Goal: Transaction & Acquisition: Subscribe to service/newsletter

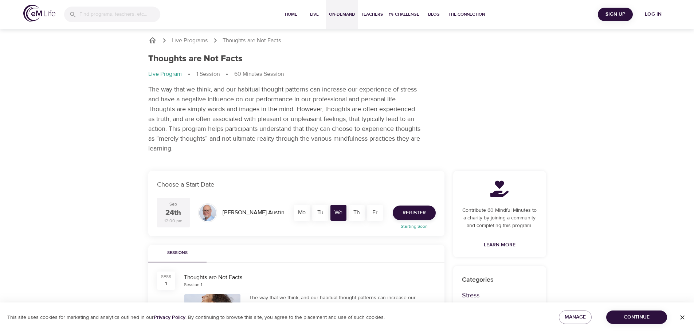
click at [342, 17] on span "On-Demand" at bounding box center [342, 15] width 26 height 8
select select "recent"
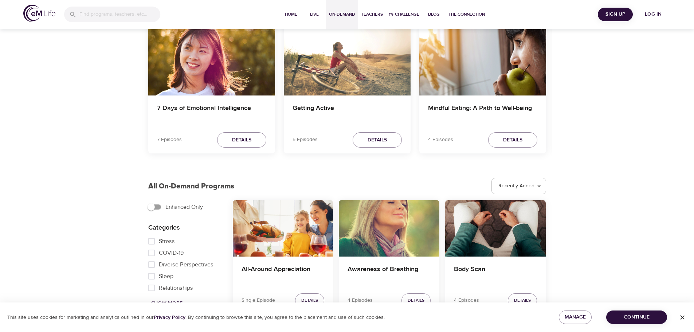
scroll to position [73, 0]
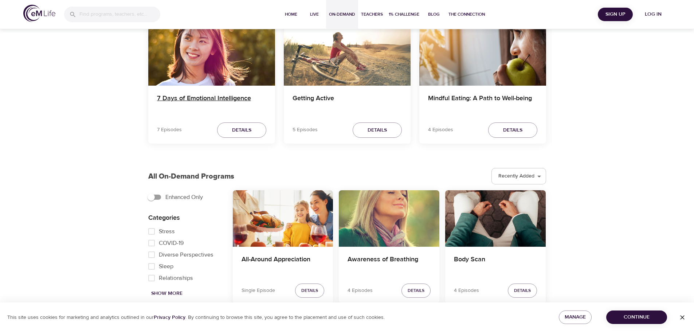
click at [179, 98] on h4 "7 Days of Emotional Intelligence" at bounding box center [211, 102] width 109 height 17
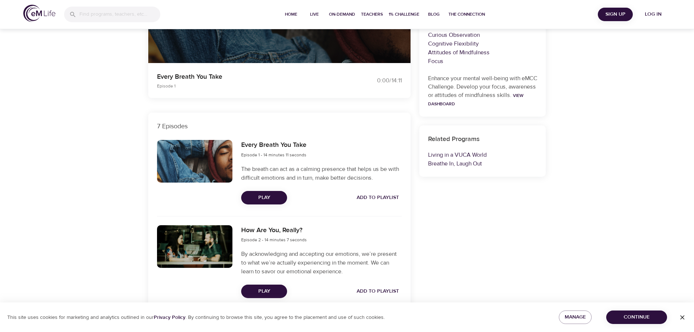
scroll to position [753, 0]
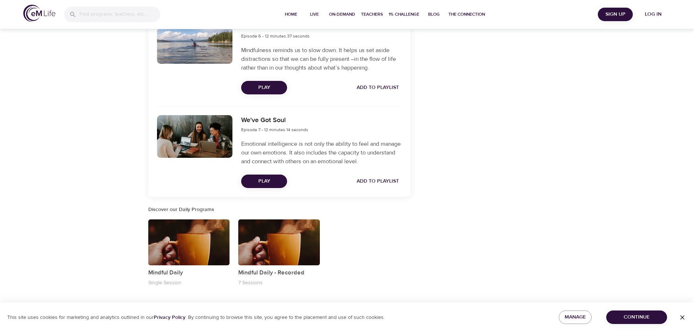
click at [162, 253] on div "button" at bounding box center [189, 242] width 82 height 46
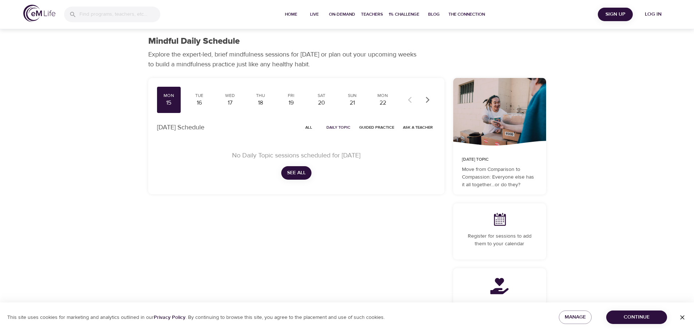
scroll to position [207, 0]
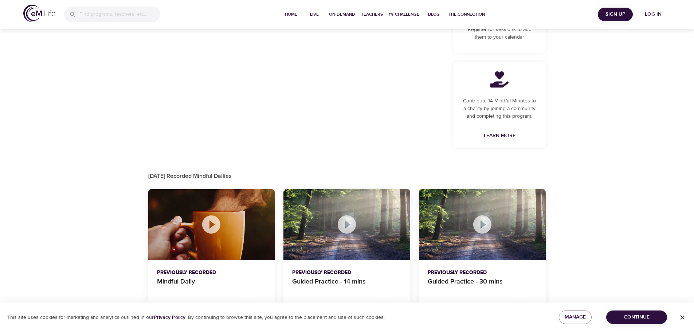
click at [181, 241] on div at bounding box center [211, 224] width 127 height 71
click at [213, 227] on icon at bounding box center [211, 224] width 18 height 18
click at [172, 282] on p "Mindful Daily" at bounding box center [211, 285] width 109 height 17
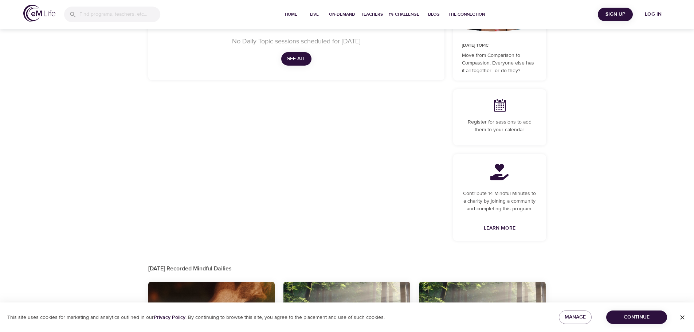
scroll to position [0, 0]
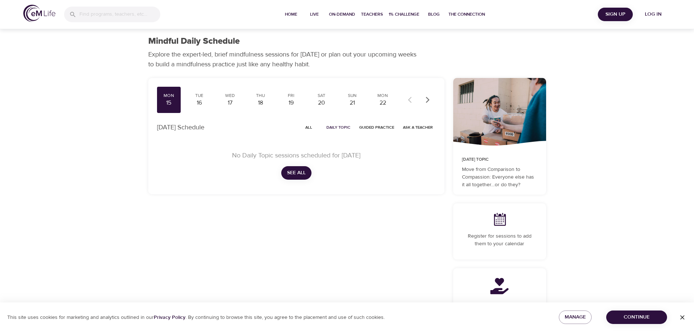
click at [290, 174] on span "See All" at bounding box center [296, 172] width 19 height 9
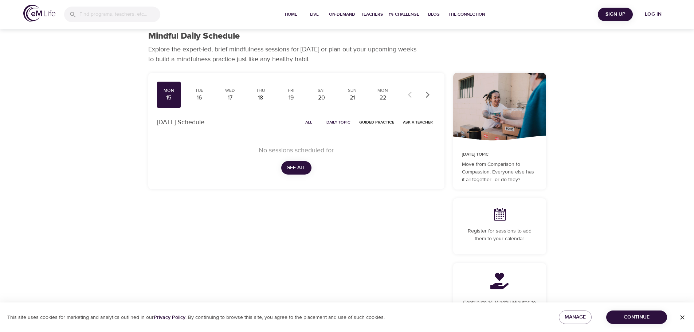
scroll to position [207, 0]
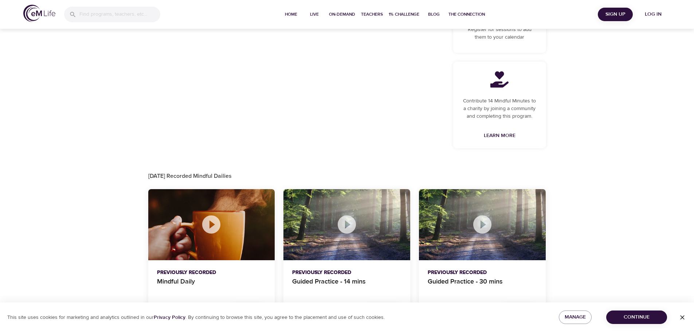
click at [212, 224] on icon at bounding box center [211, 225] width 22 height 22
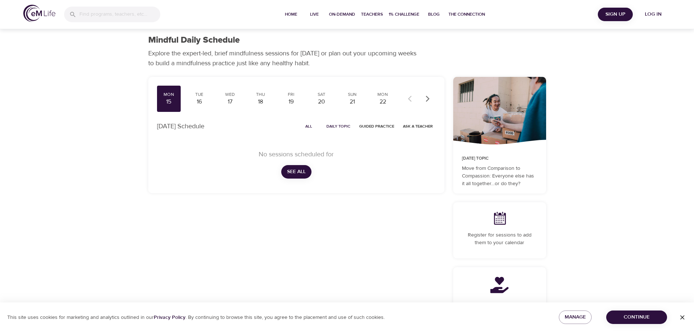
scroll to position [0, 0]
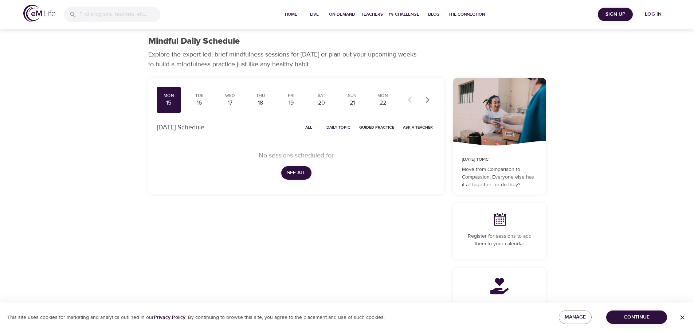
click at [686, 320] on icon "button" at bounding box center [682, 317] width 7 height 7
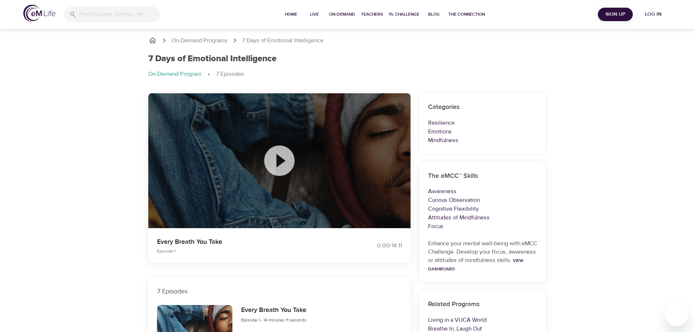
select select "recent"
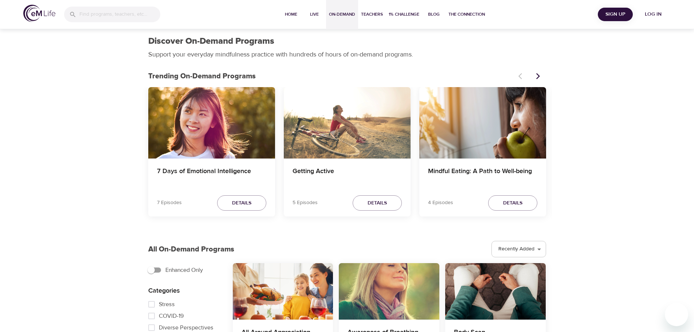
click at [651, 16] on span "Log in" at bounding box center [653, 14] width 29 height 9
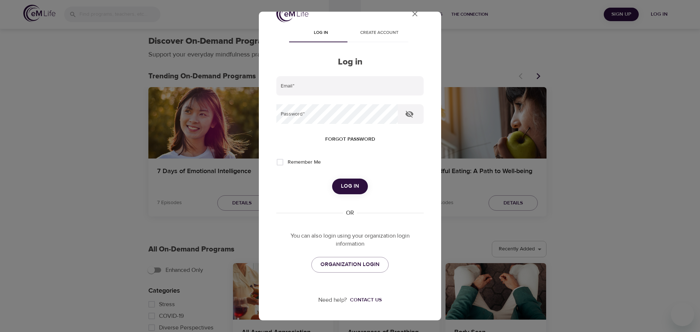
scroll to position [21, 0]
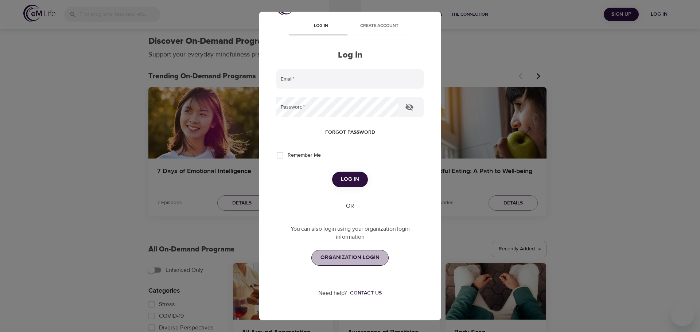
click at [355, 260] on span "ORGANIZATION LOGIN" at bounding box center [349, 257] width 59 height 9
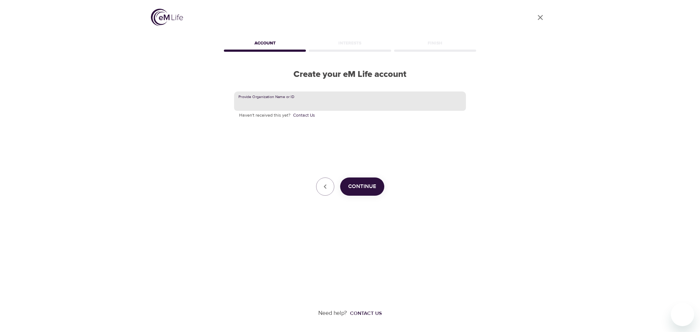
click at [278, 99] on input "text" at bounding box center [350, 101] width 232 height 20
type input "Intuit"
click at [375, 186] on span "Continue" at bounding box center [362, 186] width 28 height 9
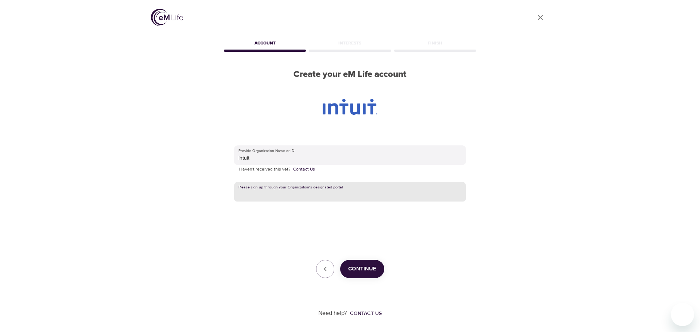
click at [321, 195] on input "text" at bounding box center [350, 192] width 232 height 20
click at [253, 190] on input "text" at bounding box center [350, 192] width 232 height 20
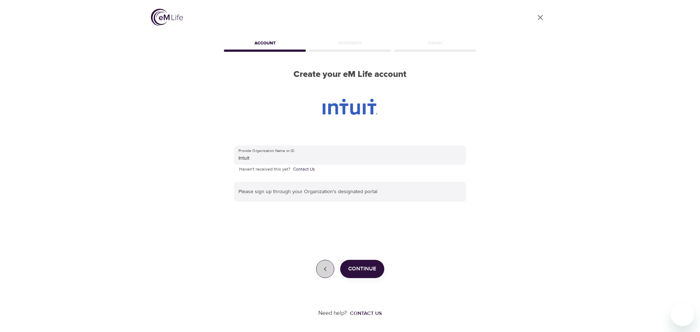
click at [321, 268] on icon "button" at bounding box center [325, 269] width 9 height 9
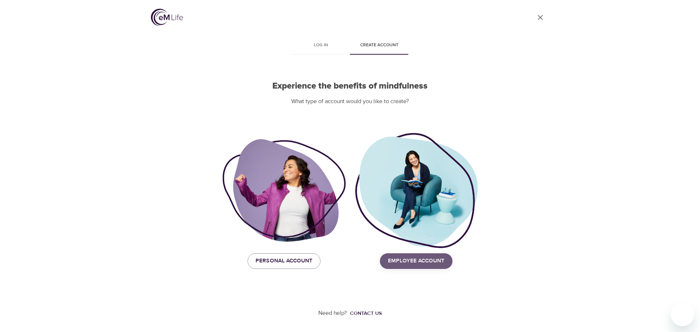
click at [418, 262] on span "Employee Account" at bounding box center [416, 260] width 56 height 9
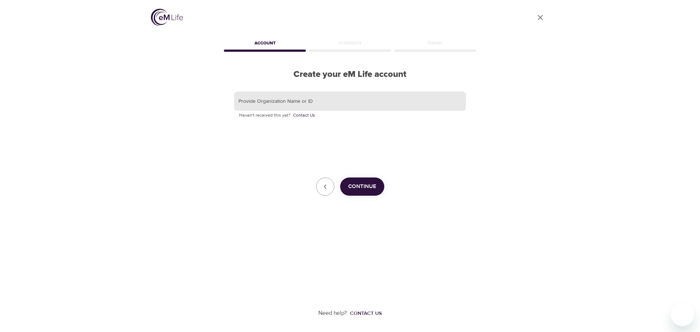
click at [254, 107] on input "text" at bounding box center [350, 101] width 232 height 20
click at [181, 78] on div "User Profile Account Interests Finish Create your eM Life account Provide Organ…" at bounding box center [349, 166] width 415 height 332
drag, startPoint x: 699, startPoint y: 3, endPoint x: 464, endPoint y: 22, distance: 236.5
click at [464, 22] on div "User Profile" at bounding box center [350, 19] width 398 height 20
